Goal: Information Seeking & Learning: Find specific fact

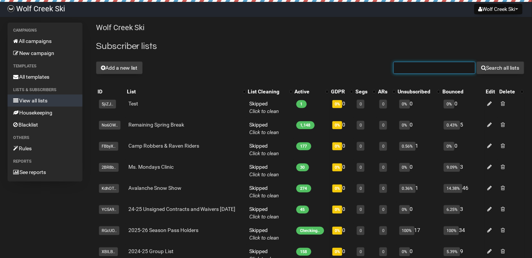
click at [424, 69] on input "text" at bounding box center [434, 68] width 82 height 12
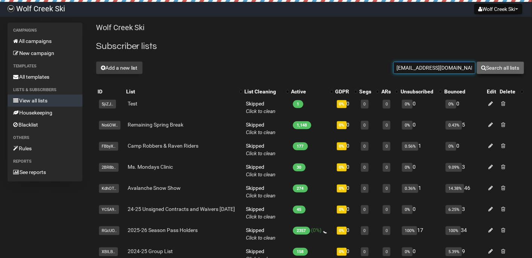
type input "[EMAIL_ADDRESS][DOMAIN_NAME]"
click at [504, 69] on button "Search all lists" at bounding box center [500, 67] width 48 height 13
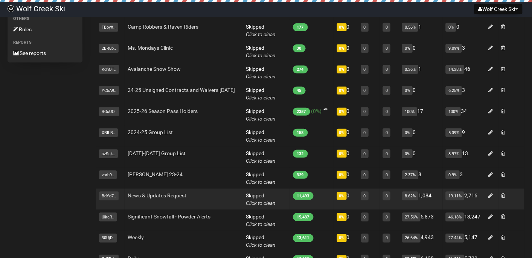
scroll to position [112, 0]
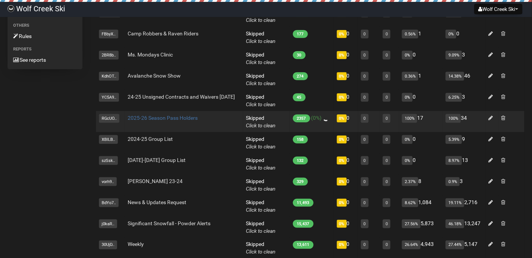
click at [170, 117] on link "2025-26 Season Pass Holders" at bounding box center [163, 118] width 70 height 6
